Goal: Transaction & Acquisition: Purchase product/service

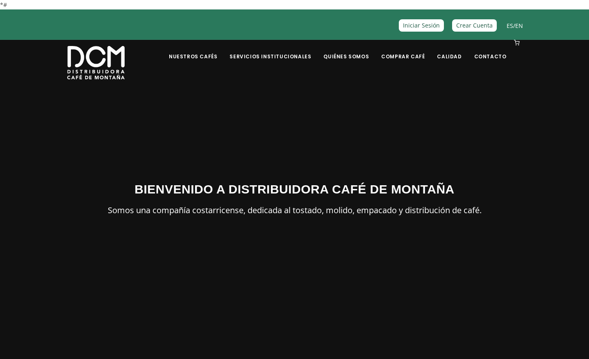
click at [518, 27] on link "EN" at bounding box center [520, 26] width 8 height 8
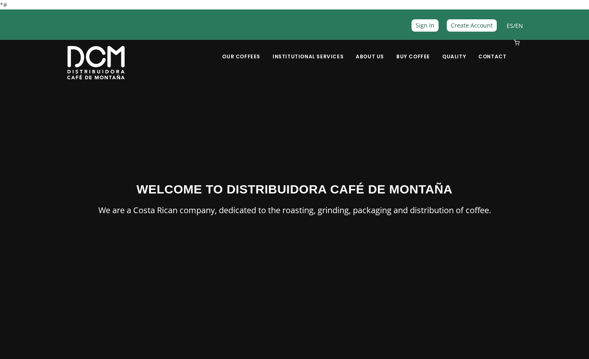
click at [414, 55] on link "Buy Coffee" at bounding box center [413, 50] width 43 height 19
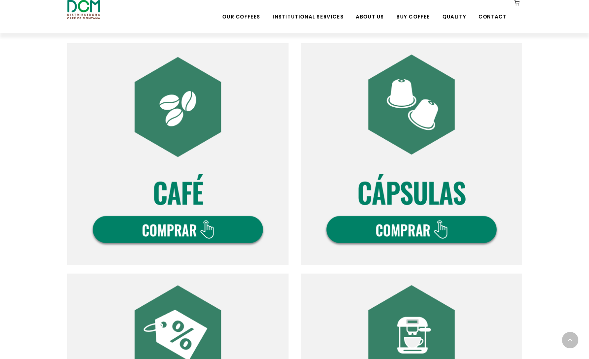
scroll to position [271, 0]
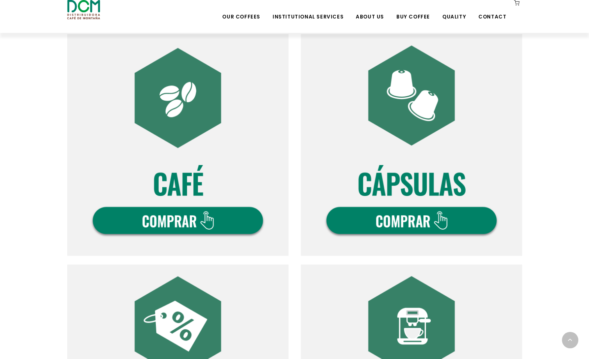
click at [192, 101] on img at bounding box center [178, 145] width 222 height 222
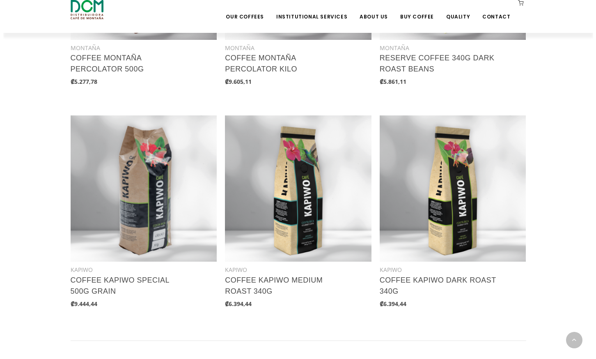
scroll to position [975, 0]
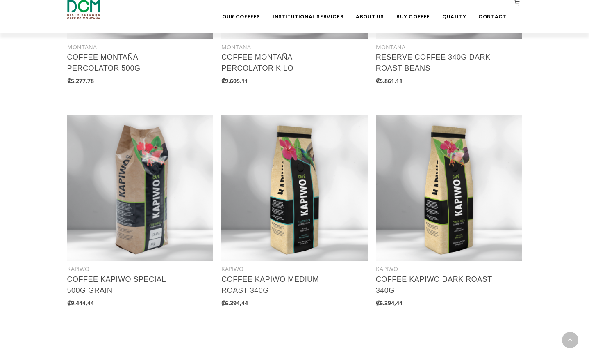
click at [304, 260] on link "SEE PRODUCT" at bounding box center [295, 269] width 146 height 18
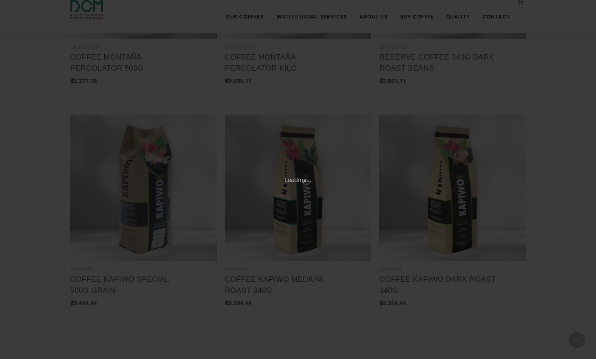
scroll to position [701, 0]
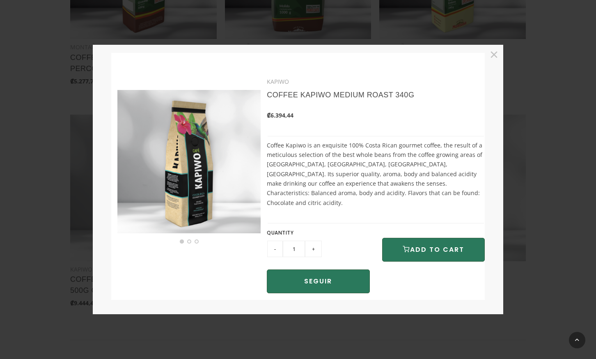
click at [315, 244] on input "+" at bounding box center [313, 248] width 17 height 16
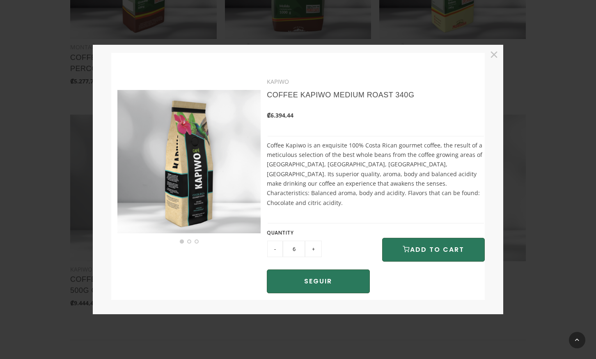
click at [315, 244] on input "+" at bounding box center [313, 248] width 17 height 16
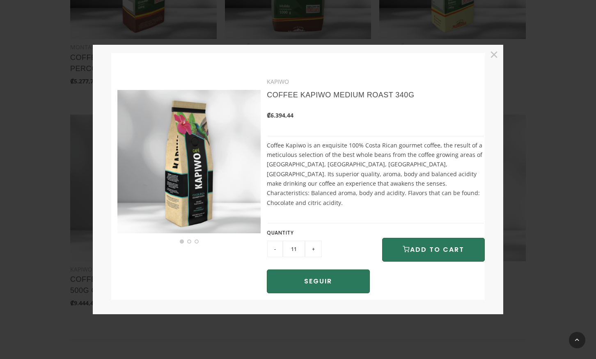
click at [315, 244] on input "+" at bounding box center [313, 248] width 17 height 16
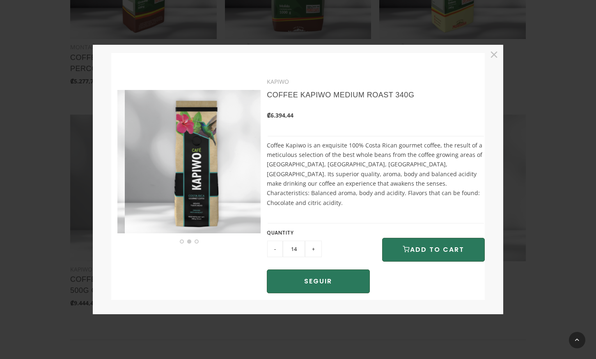
click at [315, 244] on input "+" at bounding box center [313, 248] width 17 height 16
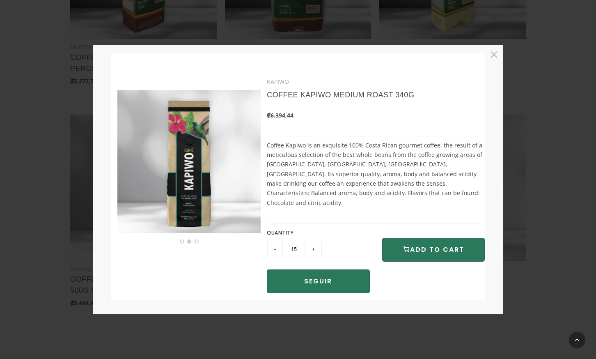
click at [315, 244] on input "+" at bounding box center [313, 248] width 17 height 16
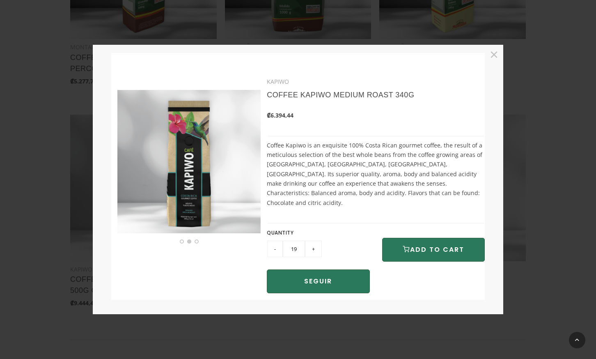
type input "20"
click at [425, 239] on button "ADD TO CART" at bounding box center [433, 250] width 103 height 24
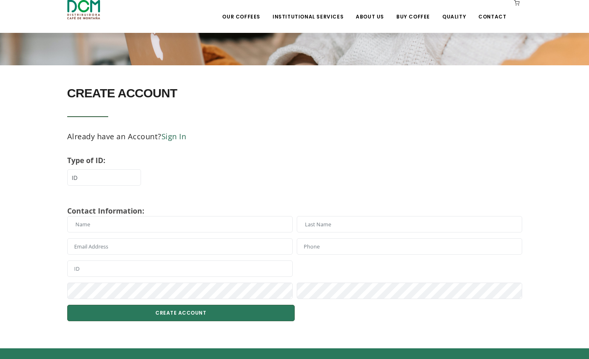
scroll to position [144, 0]
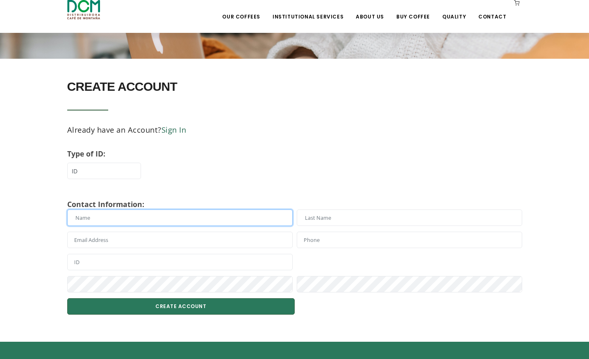
click at [103, 221] on input "text" at bounding box center [180, 217] width 226 height 16
type input "v"
type input "Vanessa"
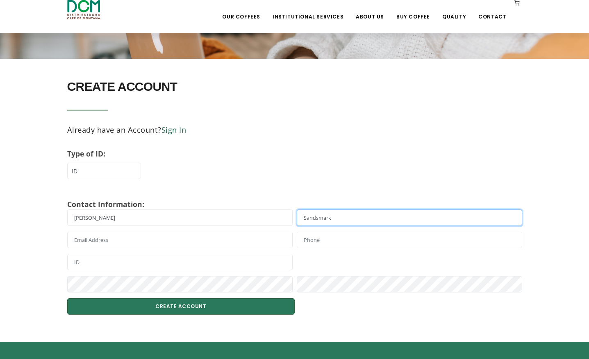
type input "Sandsmark"
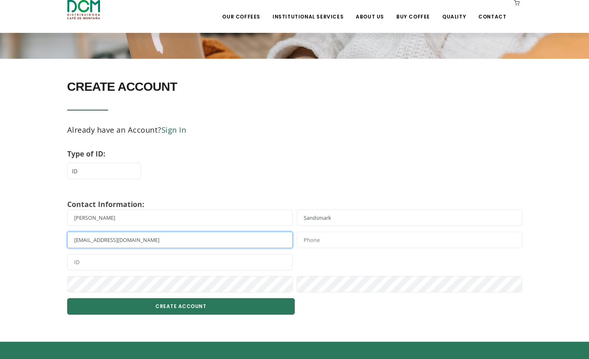
type input "sandsmarkv@gmail.com"
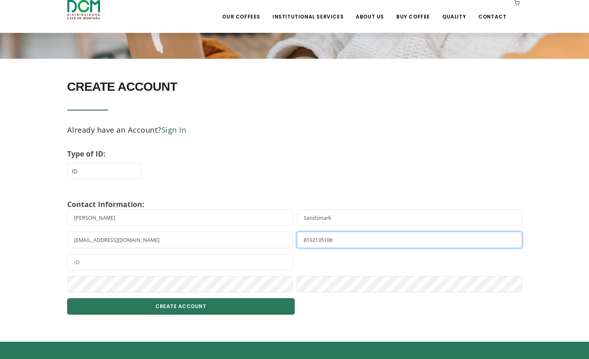
type input "8192135198"
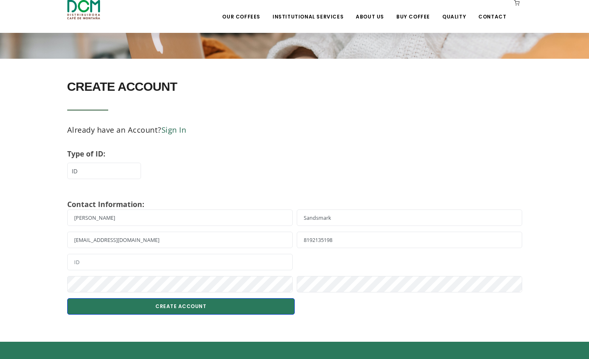
click at [225, 303] on button "CREATE ACCOUNT" at bounding box center [181, 306] width 228 height 16
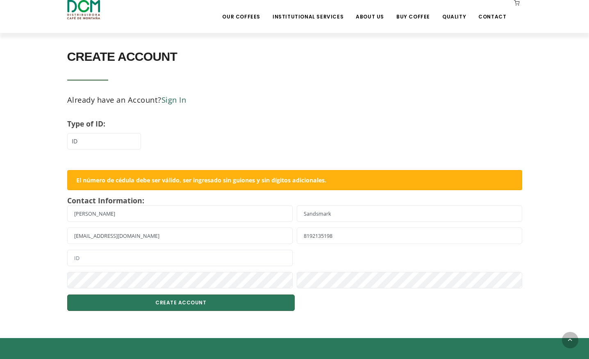
scroll to position [182, 0]
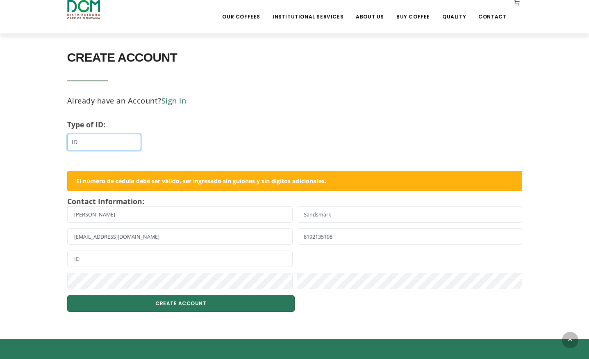
click at [95, 139] on select "ID DIMEX Tax ID" at bounding box center [104, 142] width 74 height 16
click at [249, 78] on div "CREATE ACCOUNT Already have an Account? Sign In Type of ID: ID DIMEX Tax ID" at bounding box center [178, 98] width 222 height 104
click at [373, 17] on link "About Us" at bounding box center [370, 10] width 38 height 19
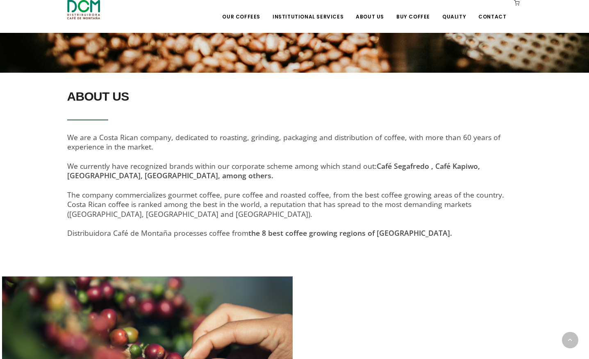
scroll to position [210, 0]
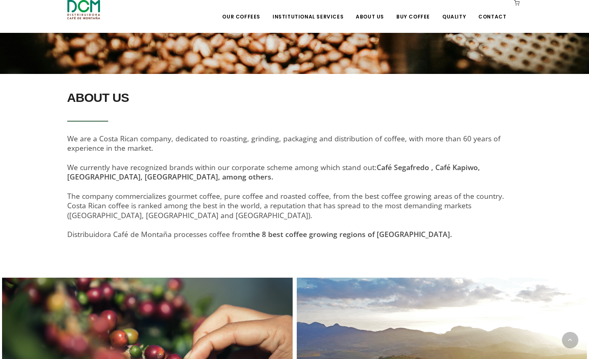
click at [313, 17] on link "Institutional Services" at bounding box center [308, 10] width 81 height 19
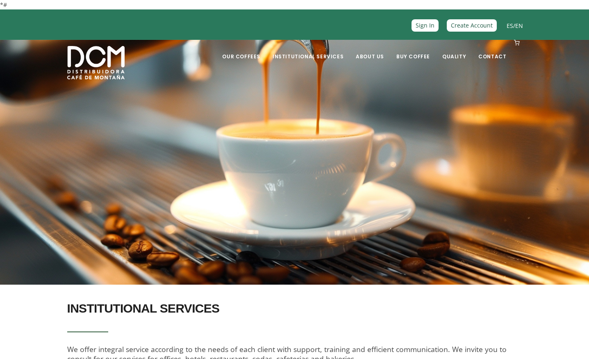
click at [0, 0] on link "Café Kapiwo" at bounding box center [0, 0] width 0 height 0
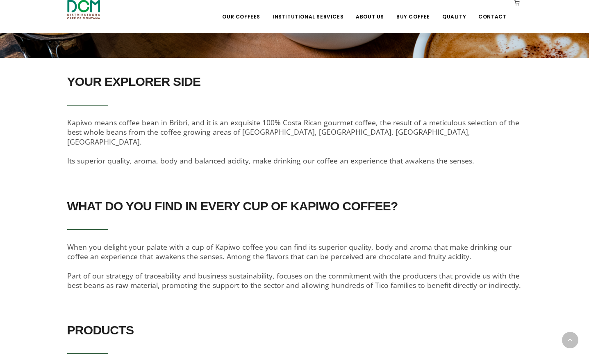
scroll to position [220, 0]
